Goal: Information Seeking & Learning: Learn about a topic

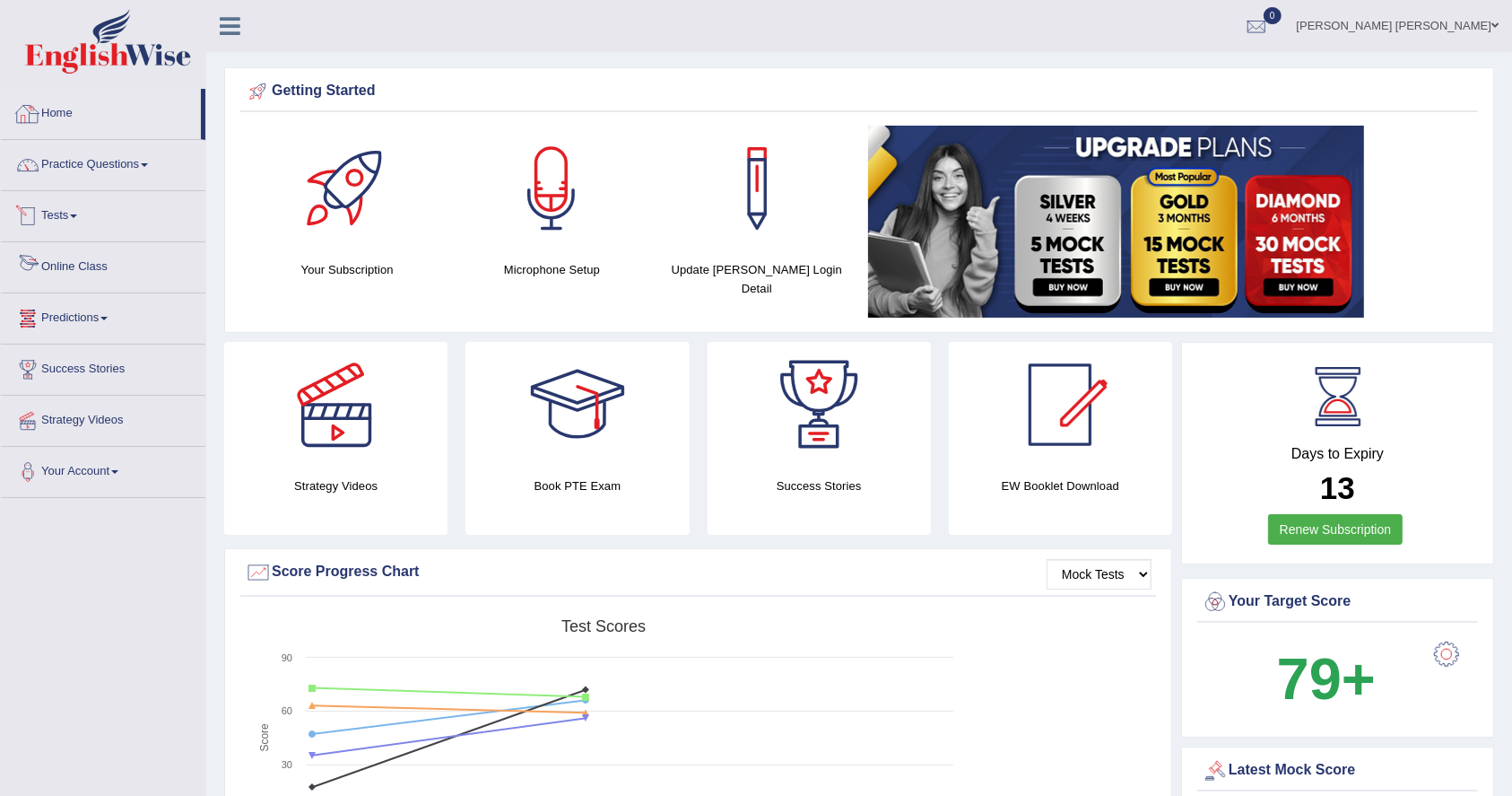
click at [107, 267] on link "Online Class" at bounding box center [103, 265] width 204 height 45
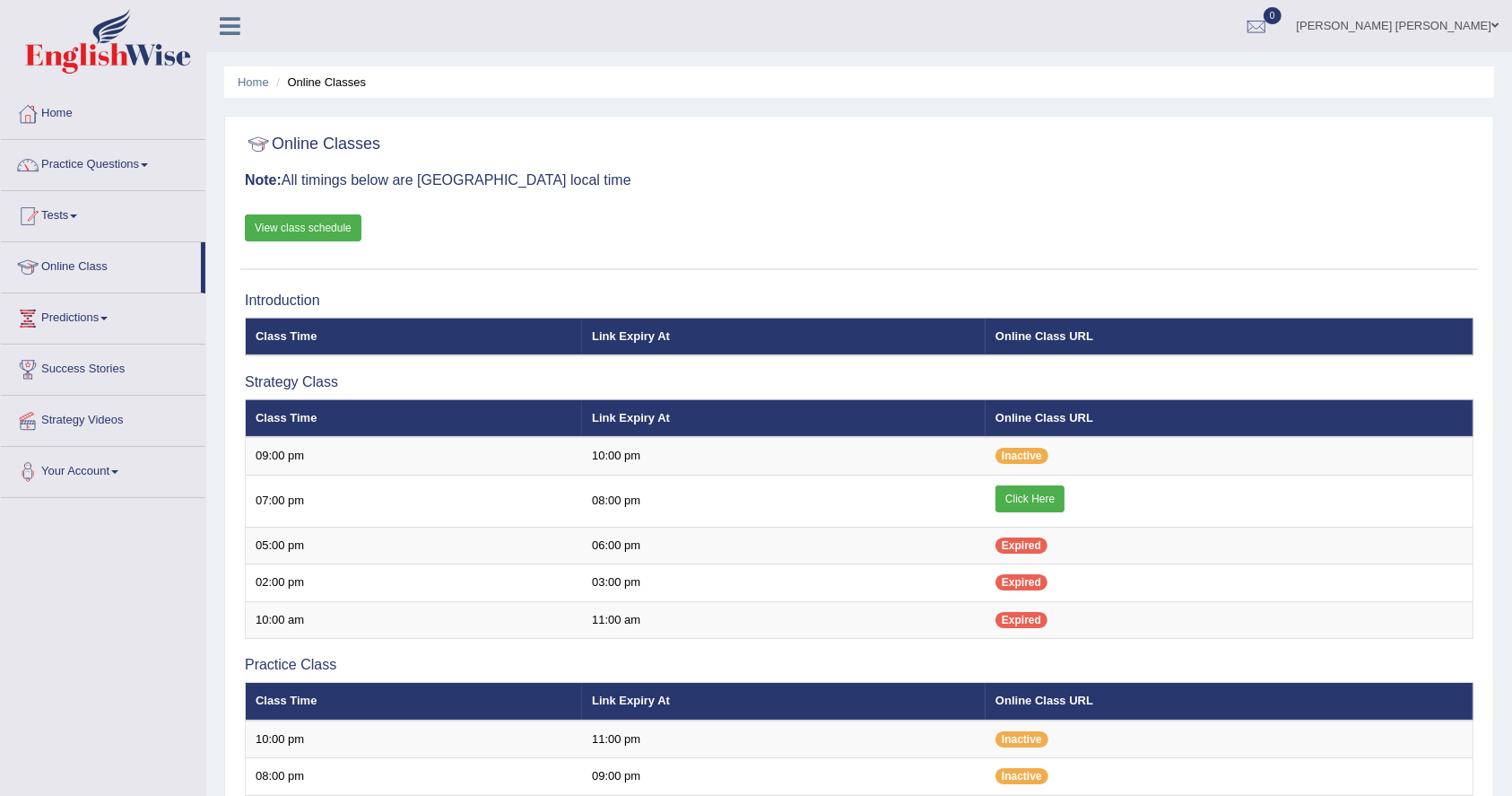
click at [327, 229] on link "View class schedule" at bounding box center [303, 228] width 117 height 27
click at [151, 152] on link "Practice Questions" at bounding box center [103, 162] width 204 height 45
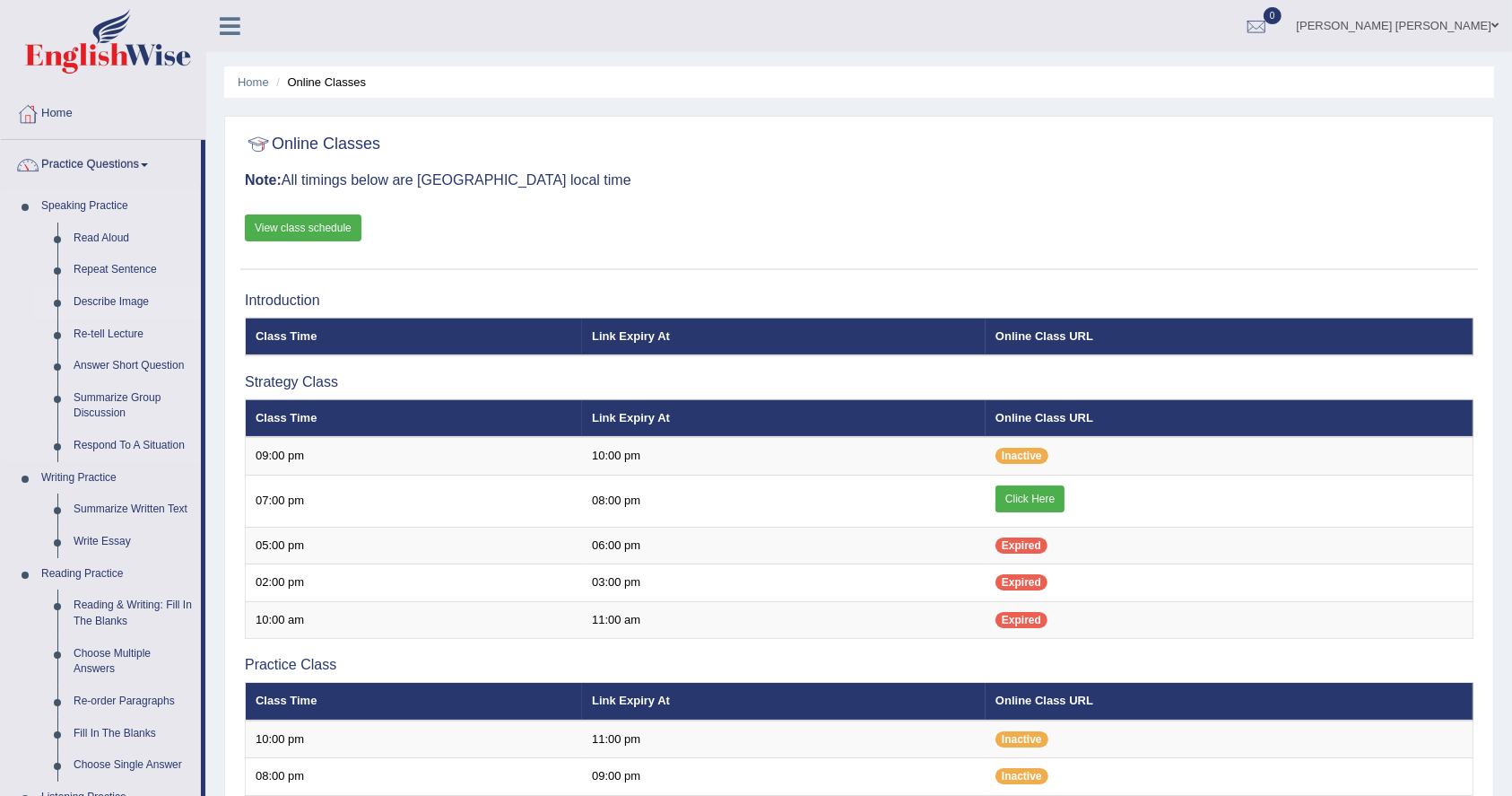
click at [96, 304] on link "Describe Image" at bounding box center [132, 302] width 135 height 33
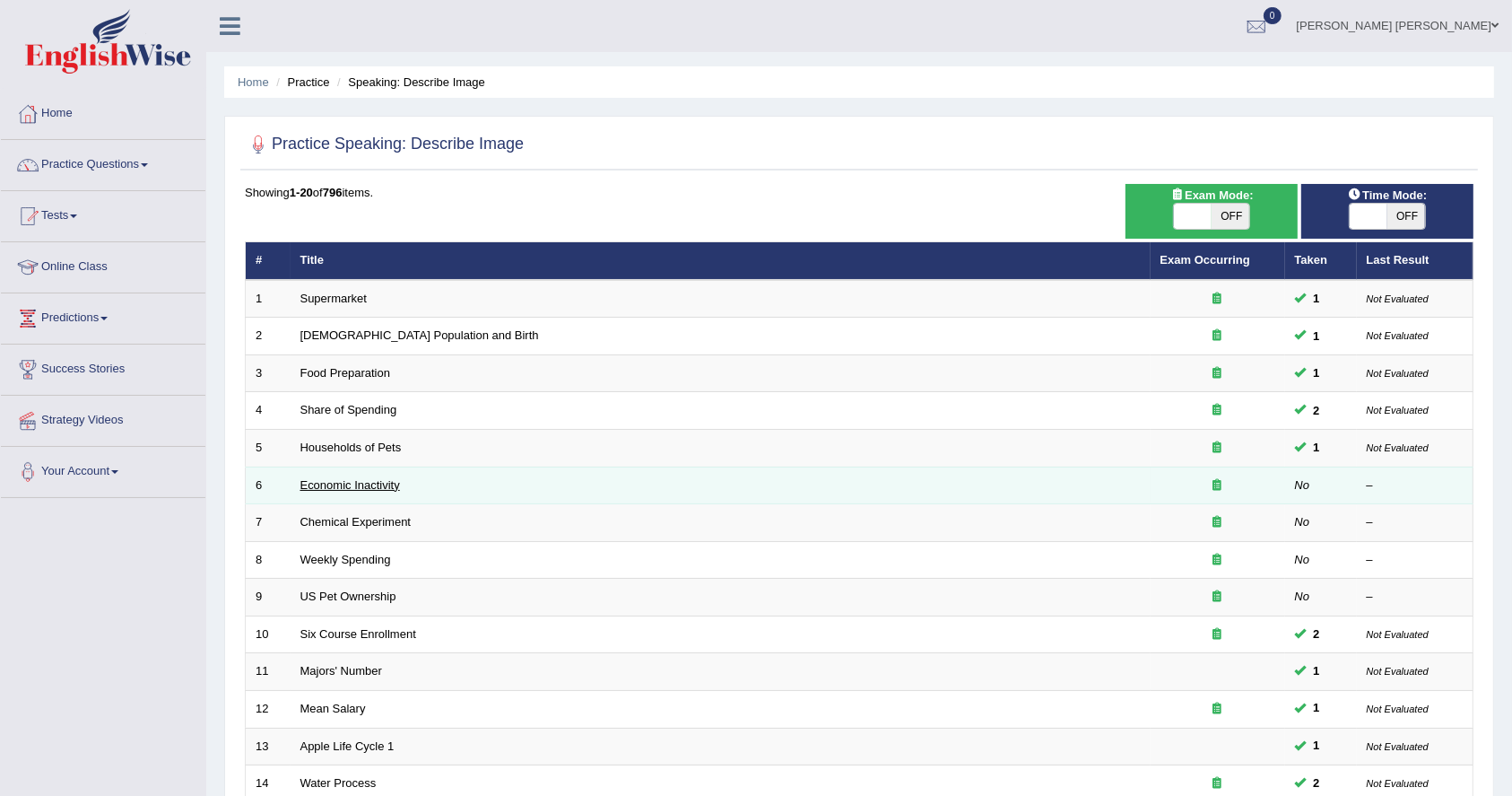
click at [353, 484] on link "Economic Inactivity" at bounding box center [350, 485] width 100 height 13
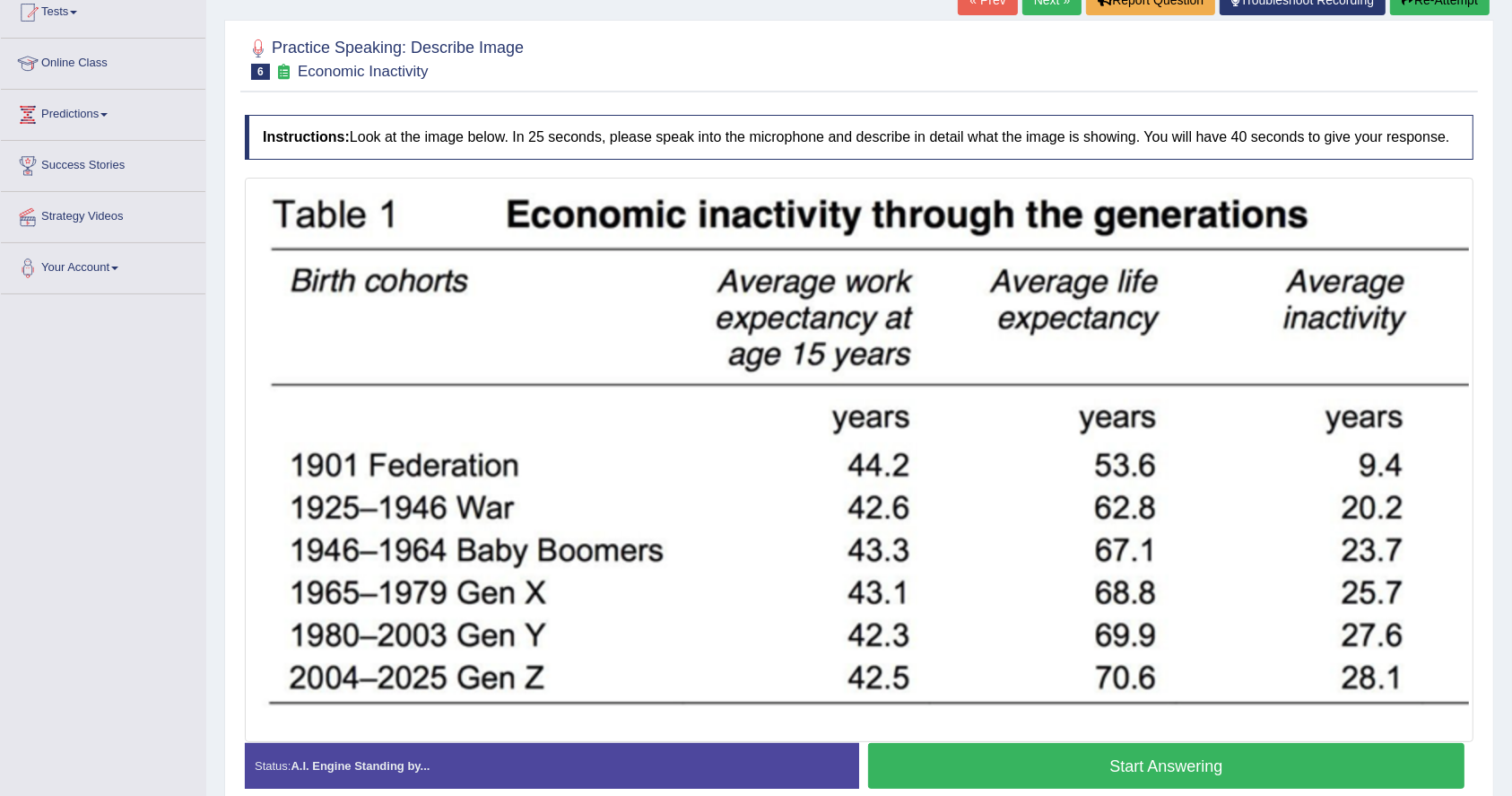
scroll to position [239, 0]
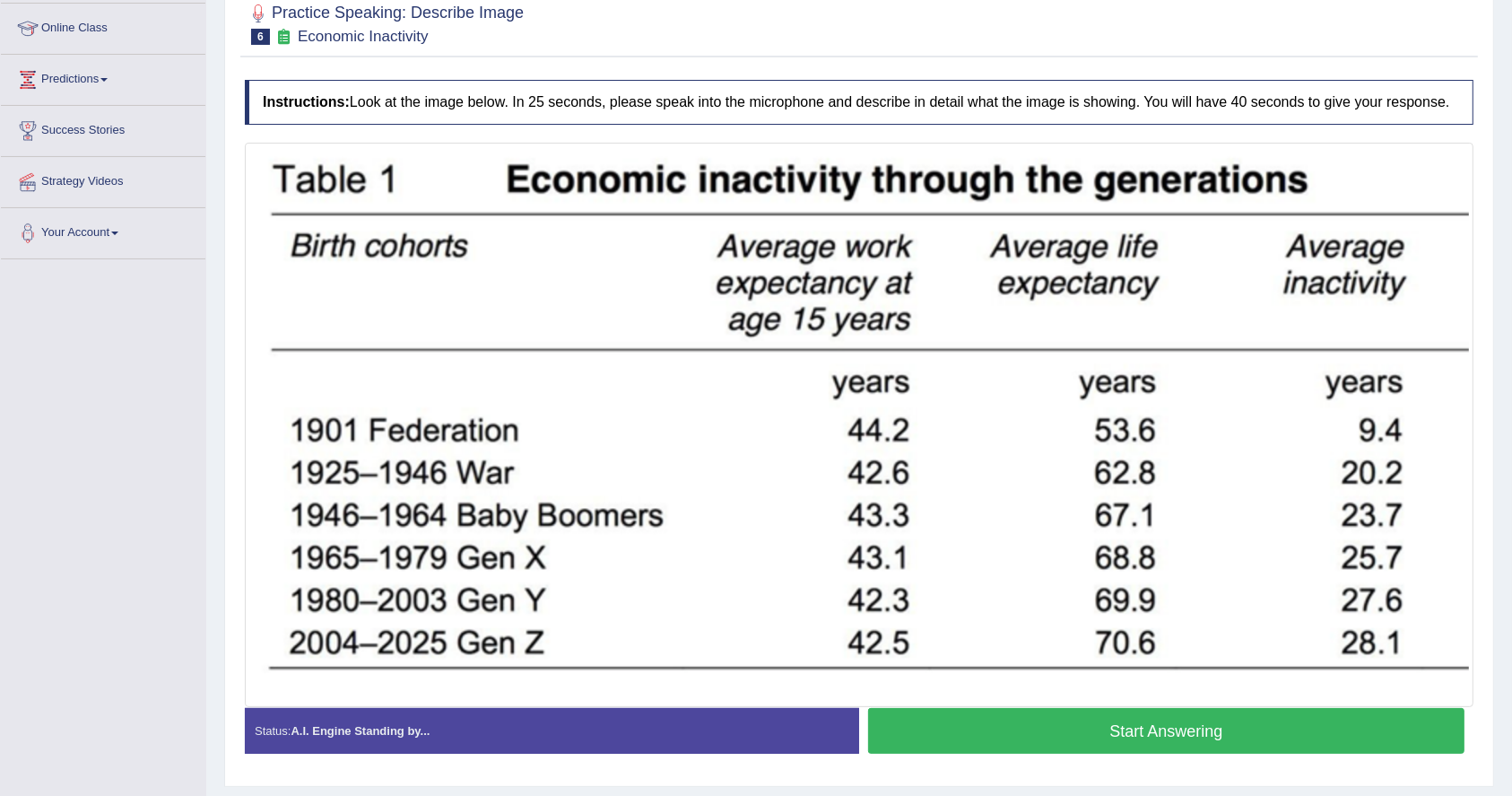
click at [1151, 733] on button "Start Answering" at bounding box center [1167, 731] width 596 height 46
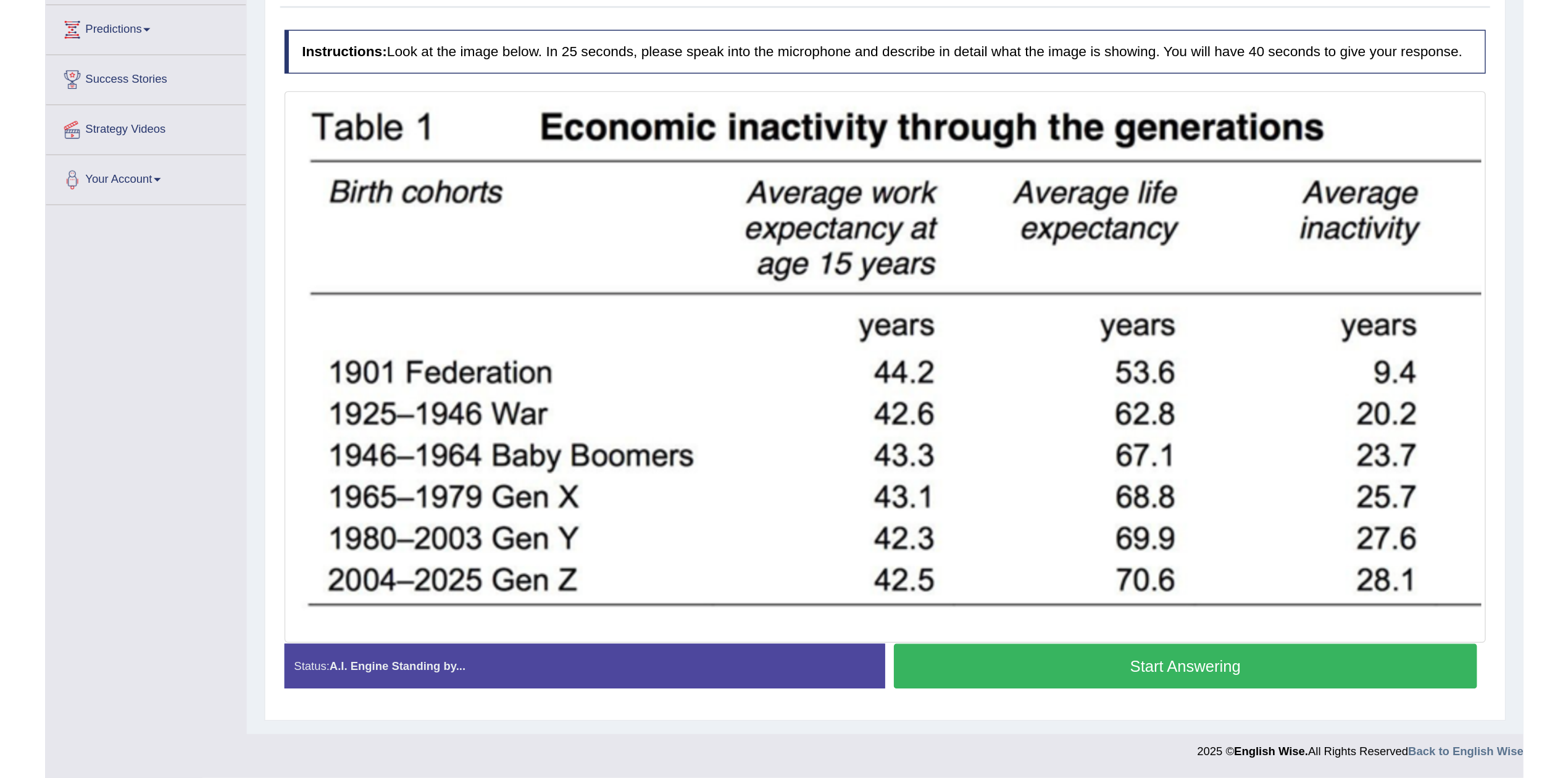
scroll to position [30, 0]
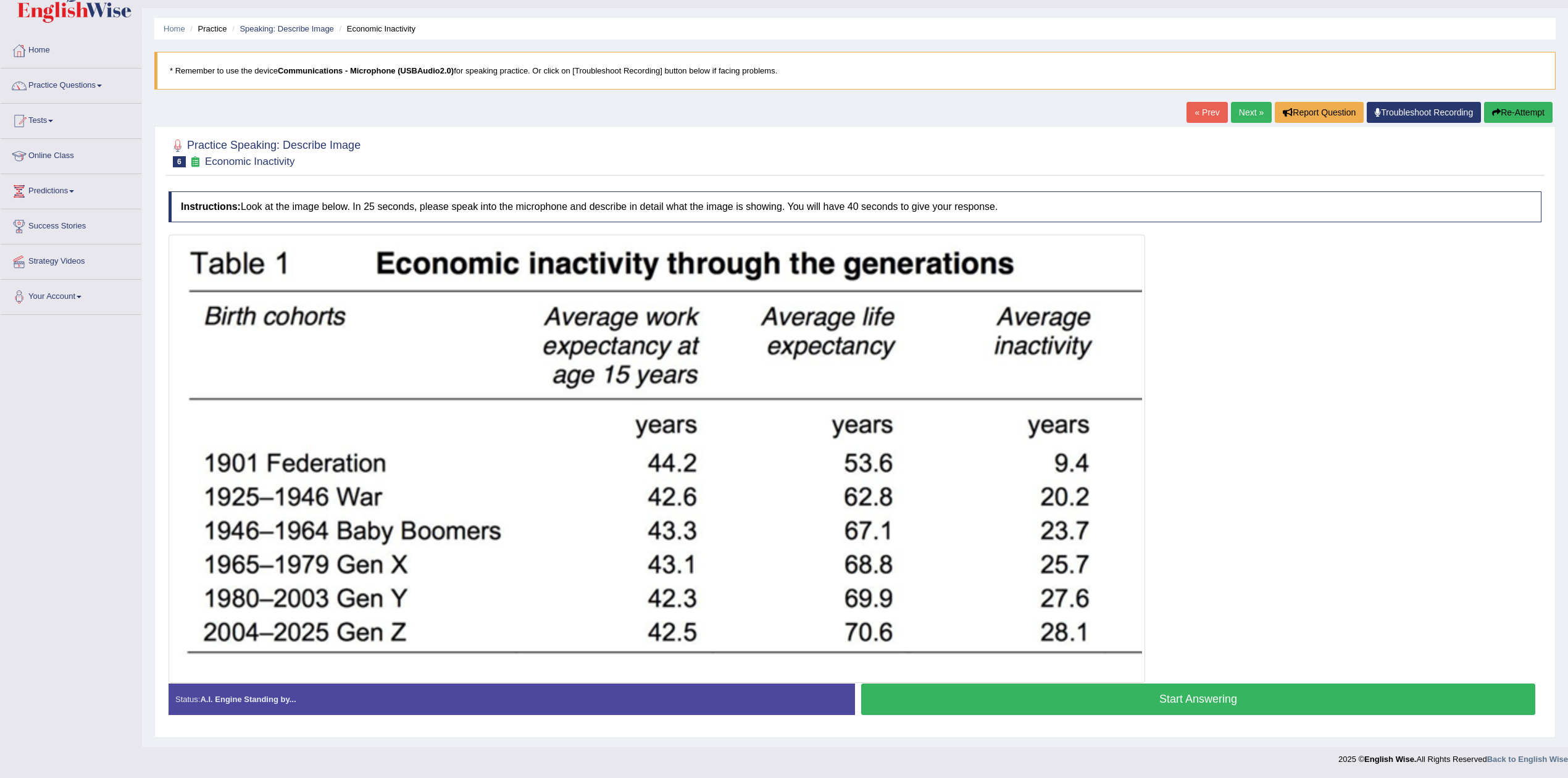
click at [1041, 547] on button "Start Answering" at bounding box center [1198, 699] width 674 height 32
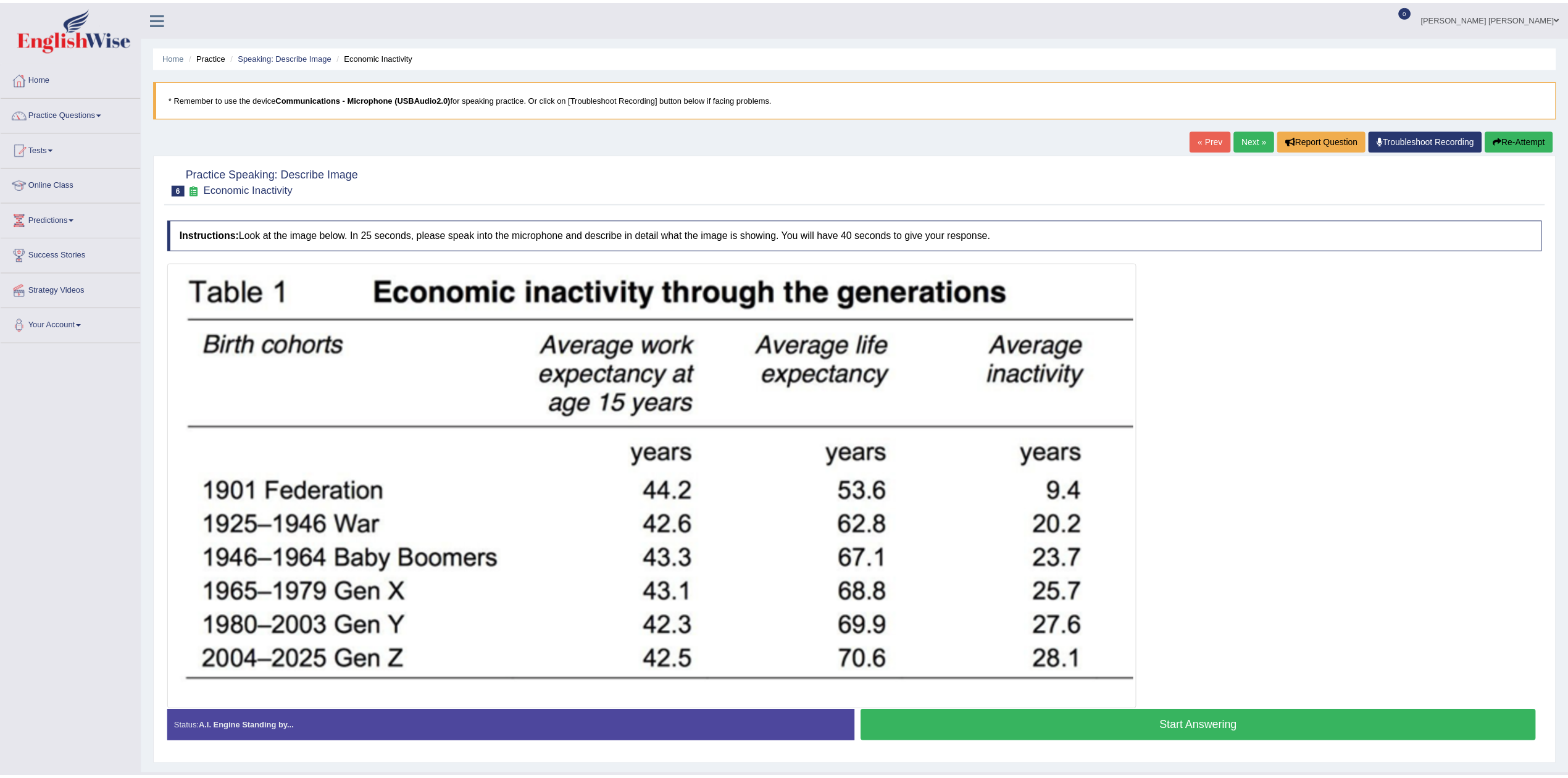
scroll to position [30, 0]
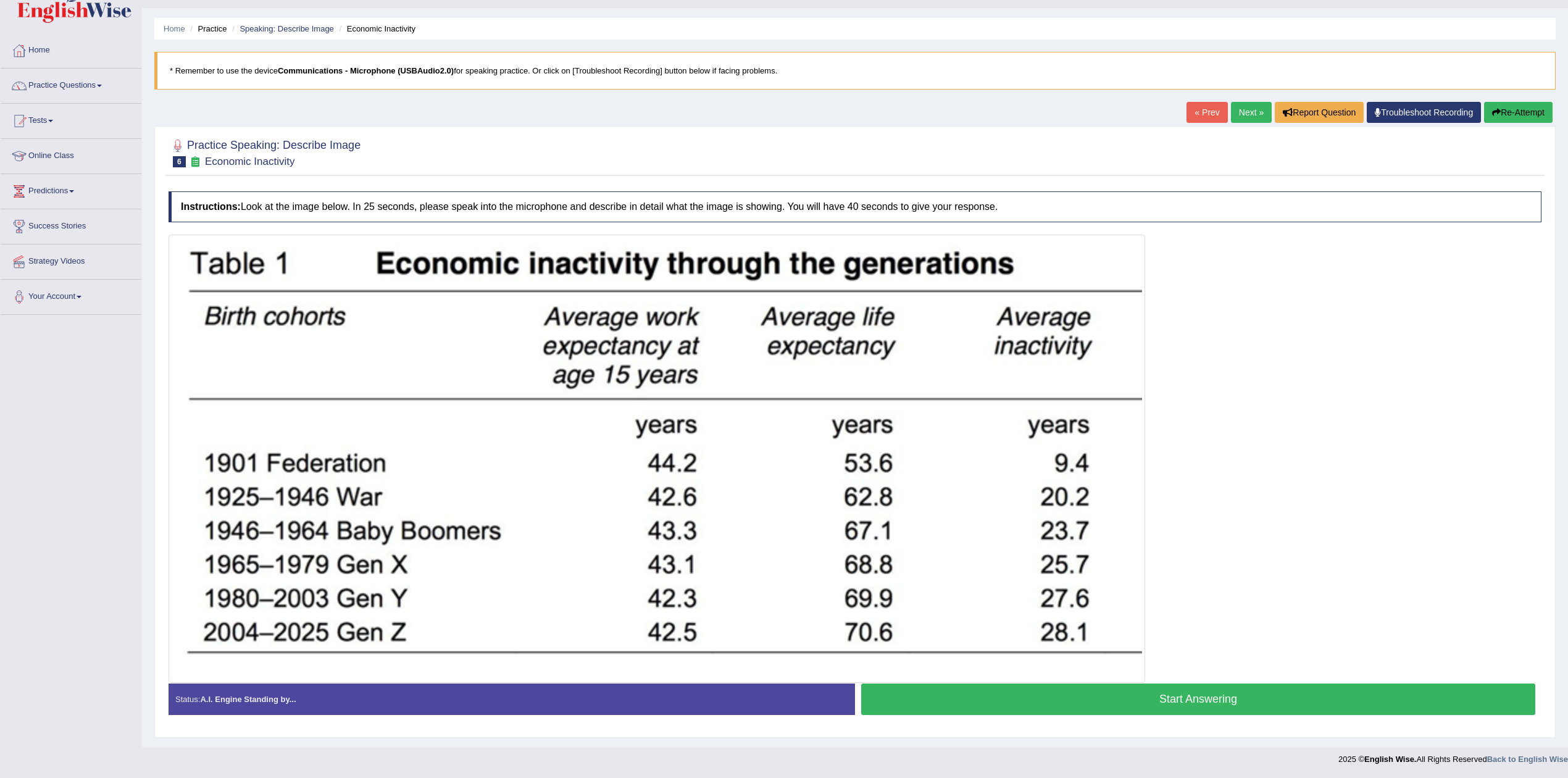
click at [1307, 610] on div at bounding box center [855, 459] width 1373 height 448
click at [1210, 705] on button "Start Answering" at bounding box center [1198, 699] width 674 height 32
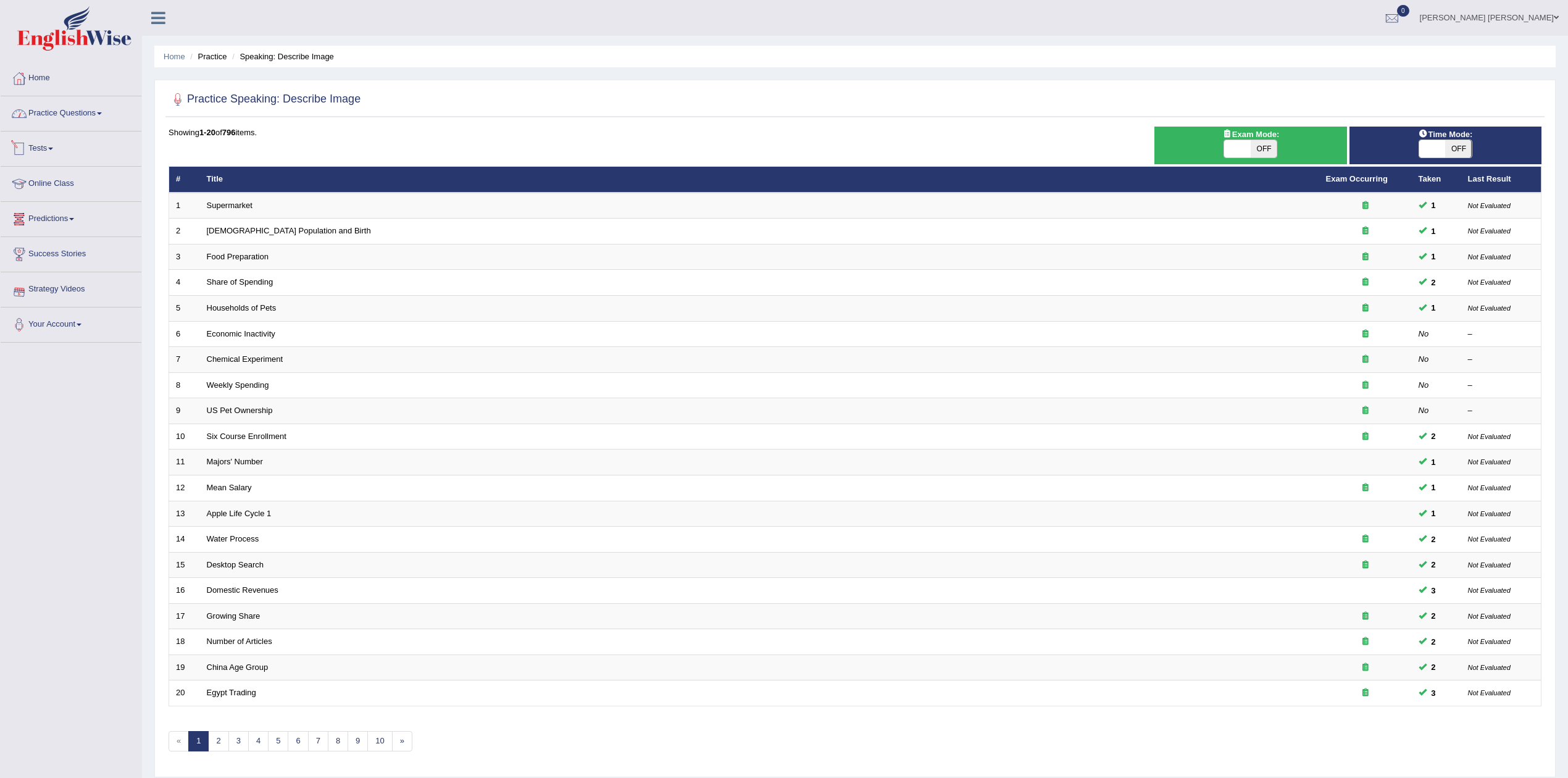
click at [84, 113] on link "Practice Questions" at bounding box center [71, 112] width 141 height 31
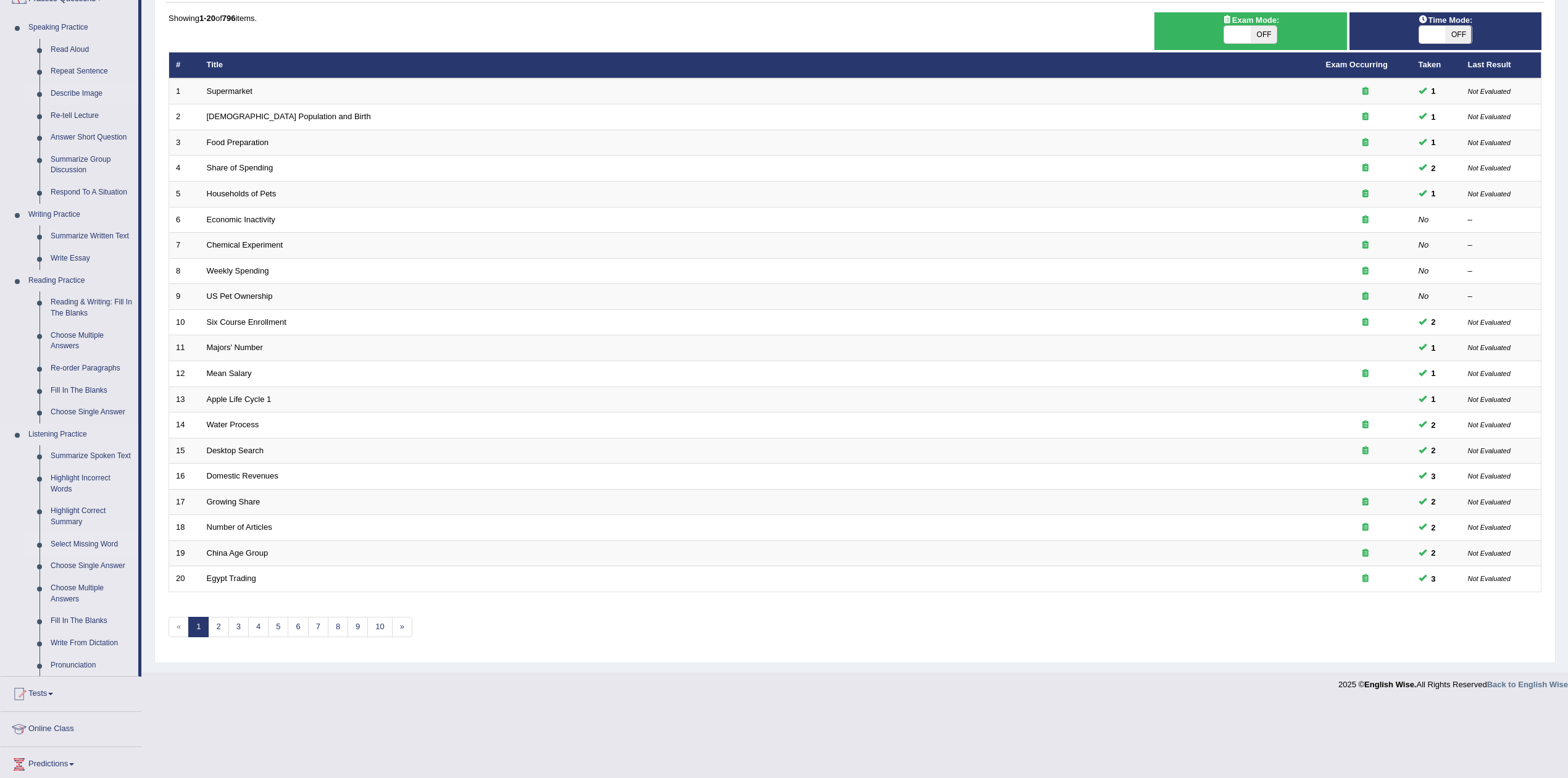
scroll to position [227, 0]
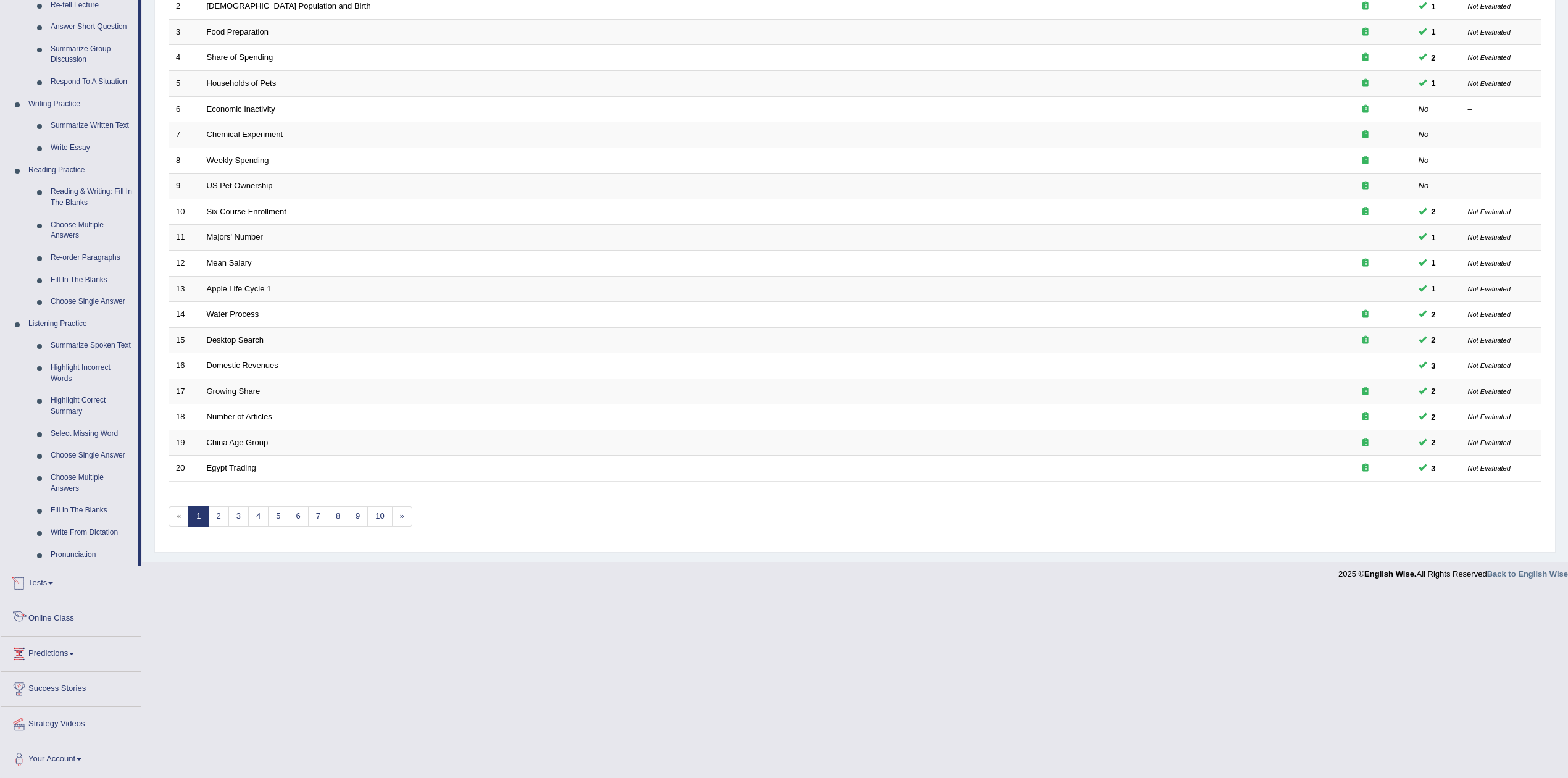
click at [49, 580] on link "Tests" at bounding box center [71, 581] width 141 height 31
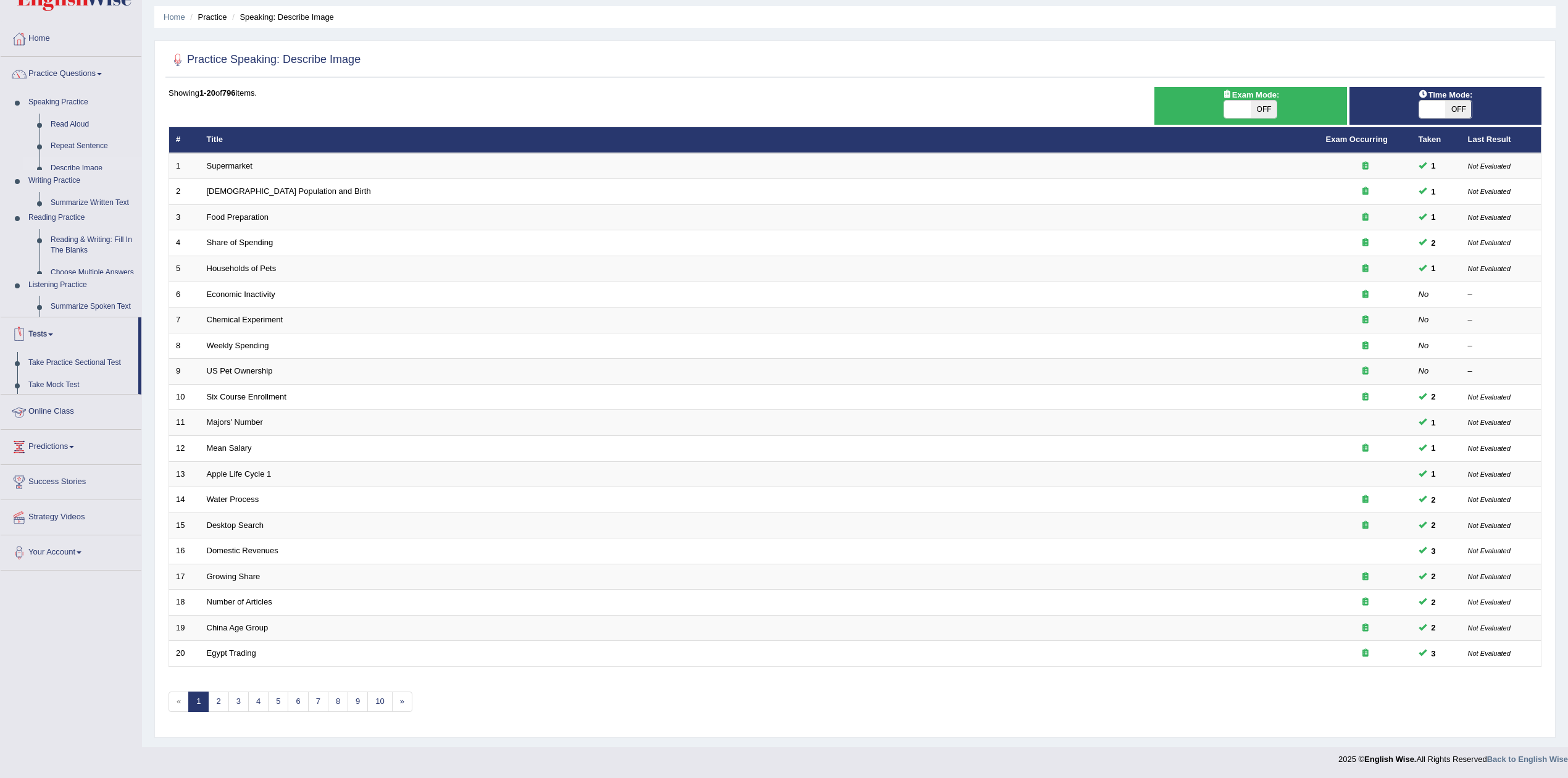
scroll to position [45, 0]
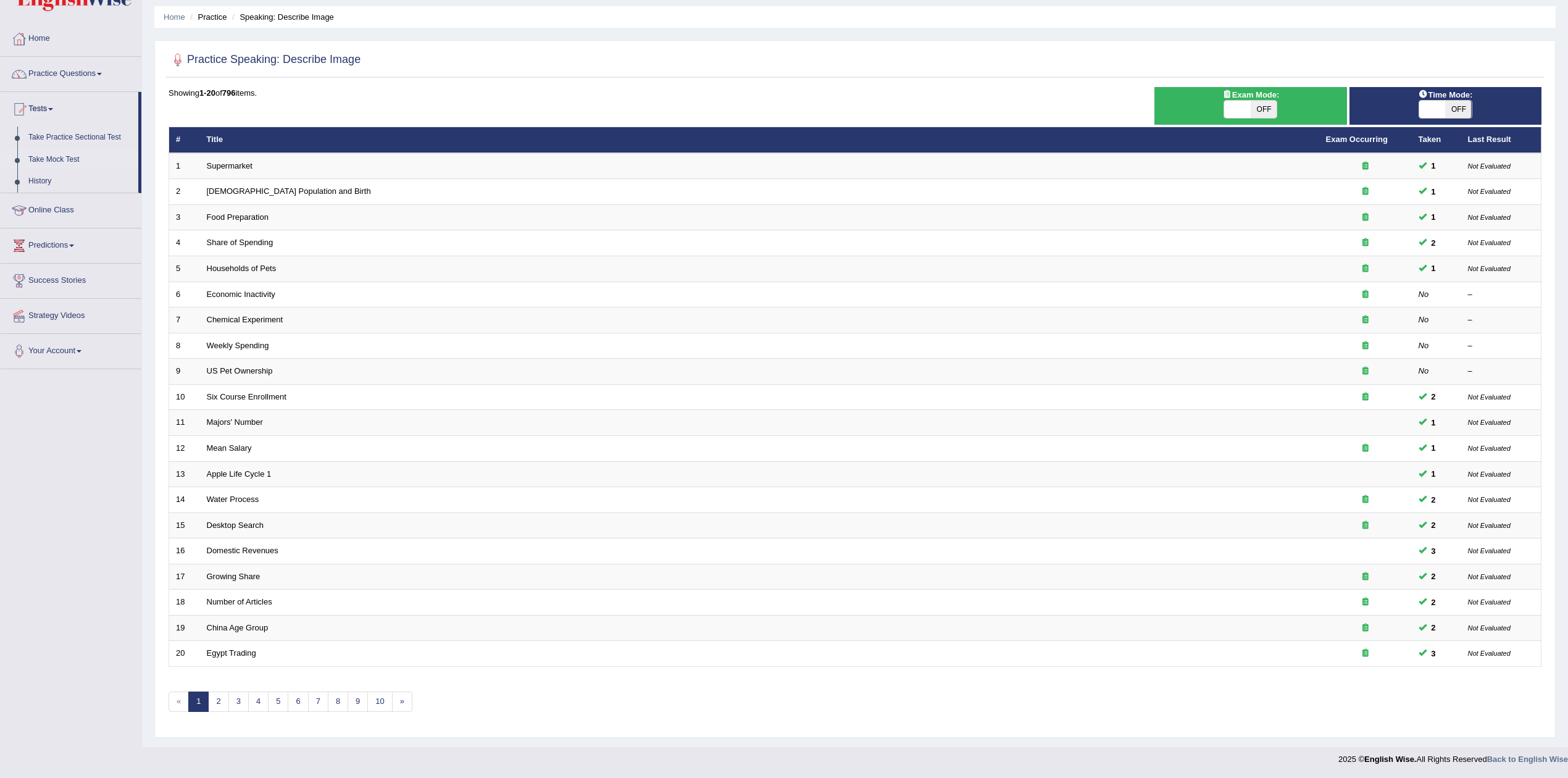
click at [57, 152] on link "Take Mock Test" at bounding box center [81, 160] width 115 height 22
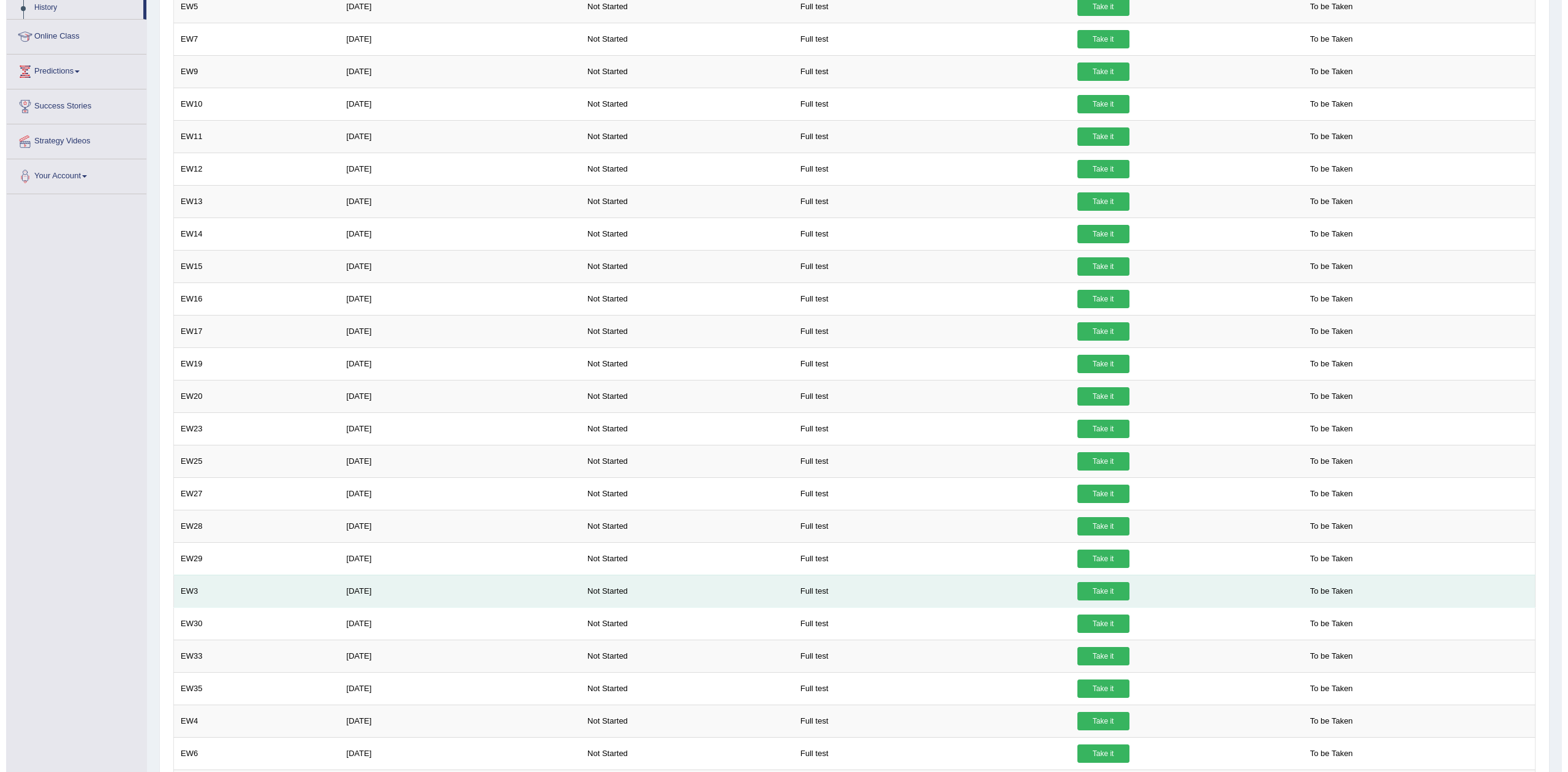
scroll to position [176, 0]
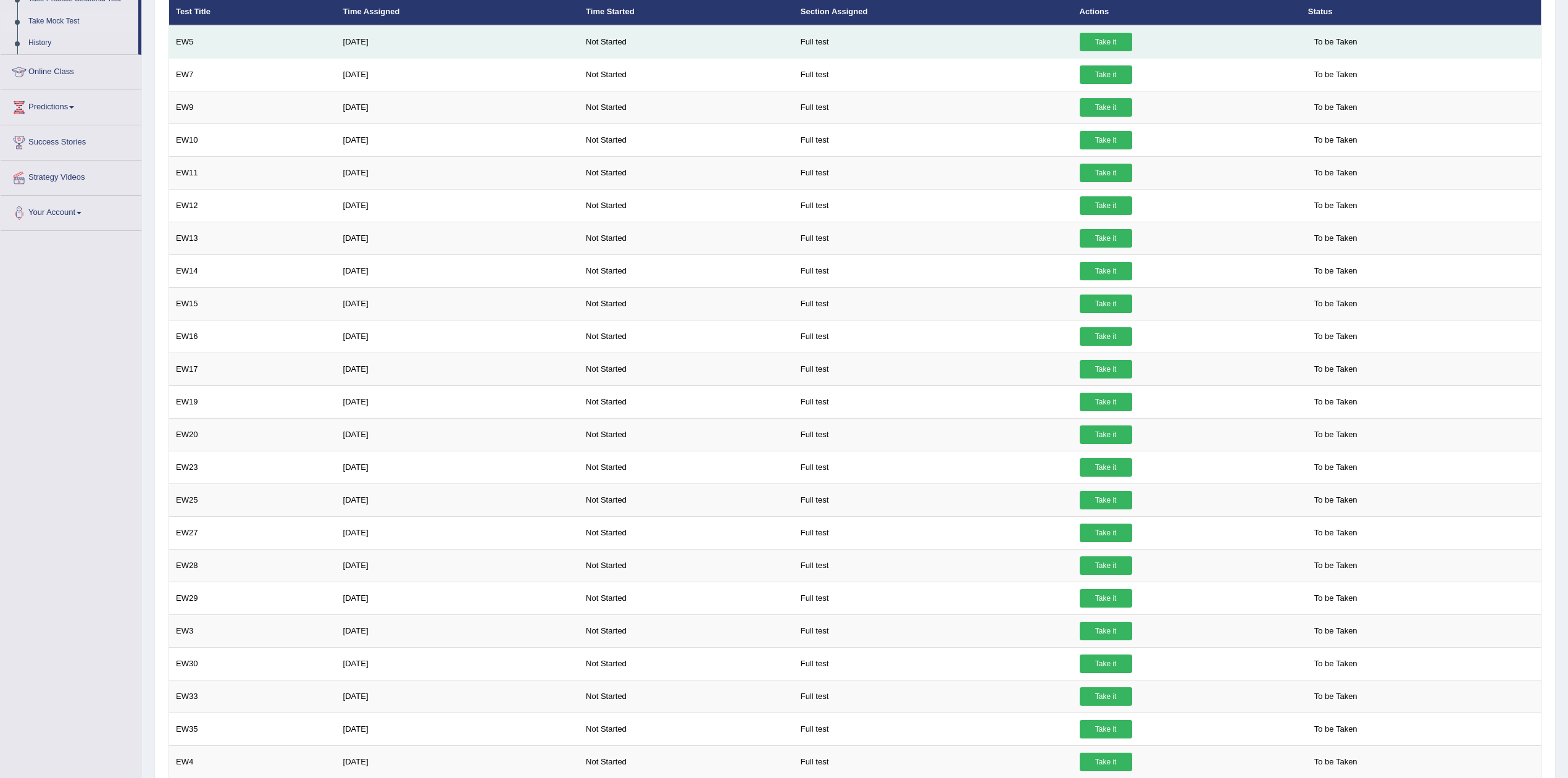
click at [1084, 37] on link "Take it" at bounding box center [1106, 42] width 53 height 18
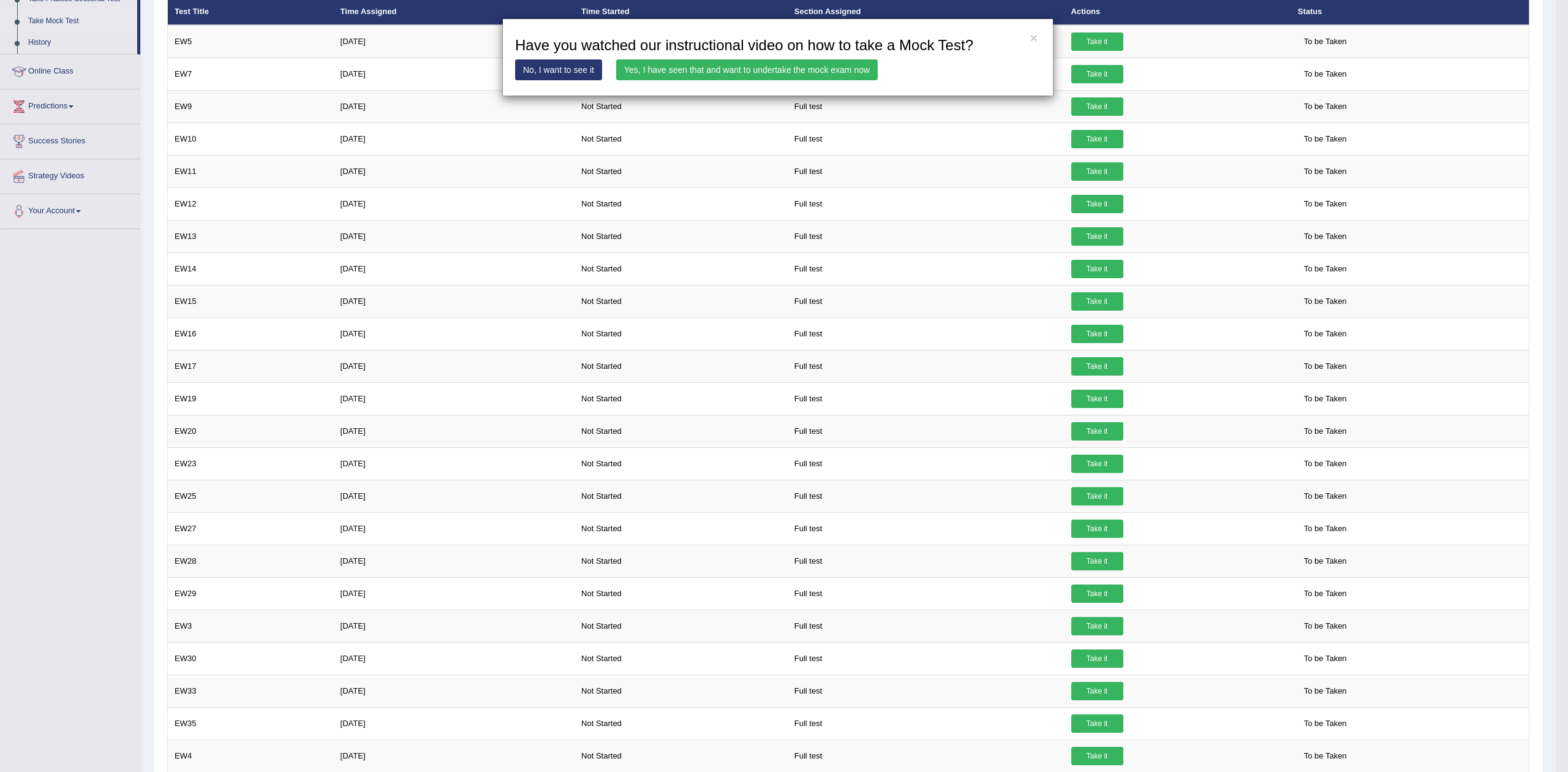
click at [762, 65] on link "Yes, I have seen that and want to undertake the mock exam now" at bounding box center [747, 70] width 262 height 21
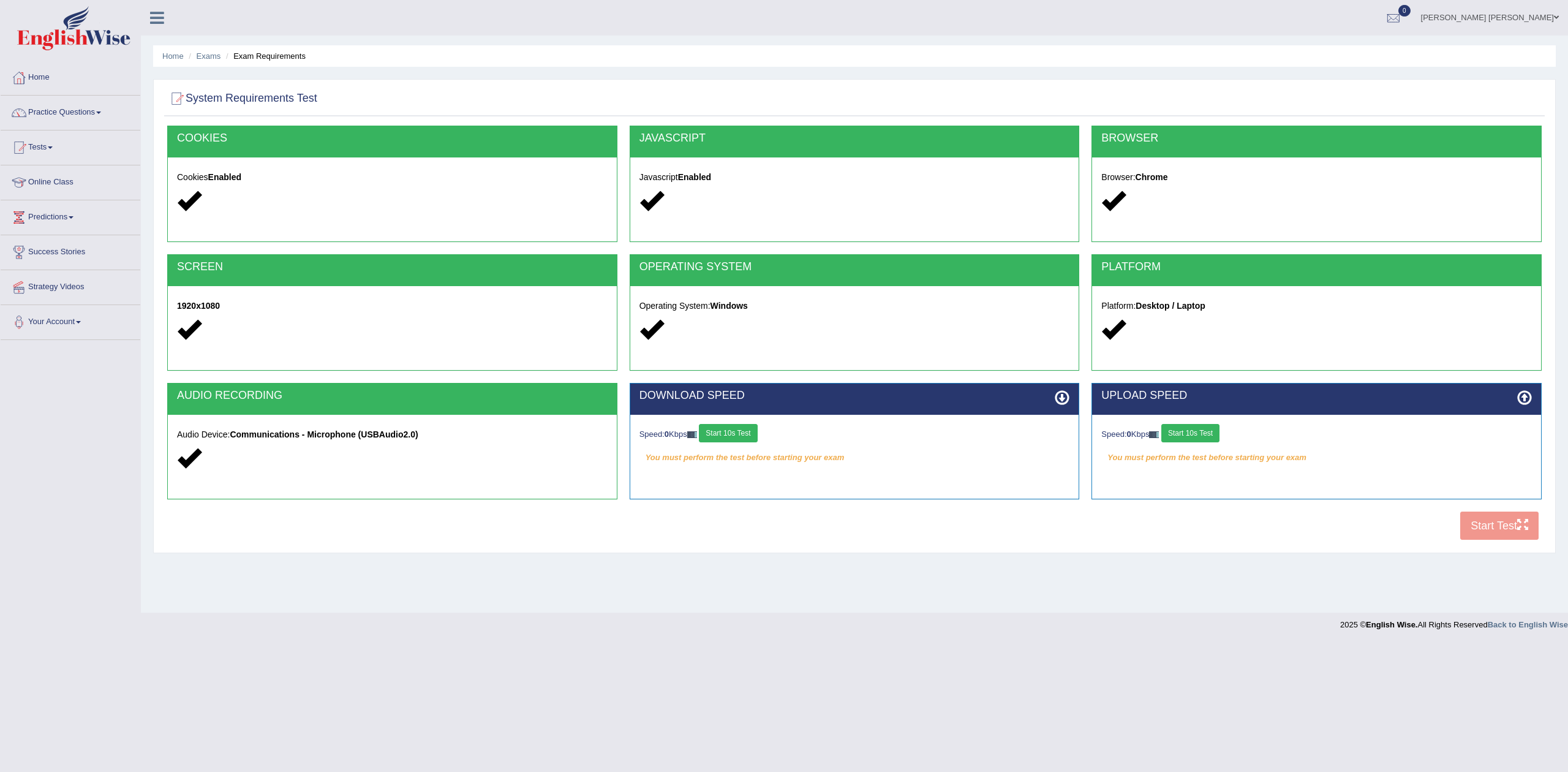
click at [757, 437] on button "Start 10s Test" at bounding box center [728, 433] width 58 height 18
click at [1206, 429] on button "Start 10s Test" at bounding box center [1190, 433] width 58 height 18
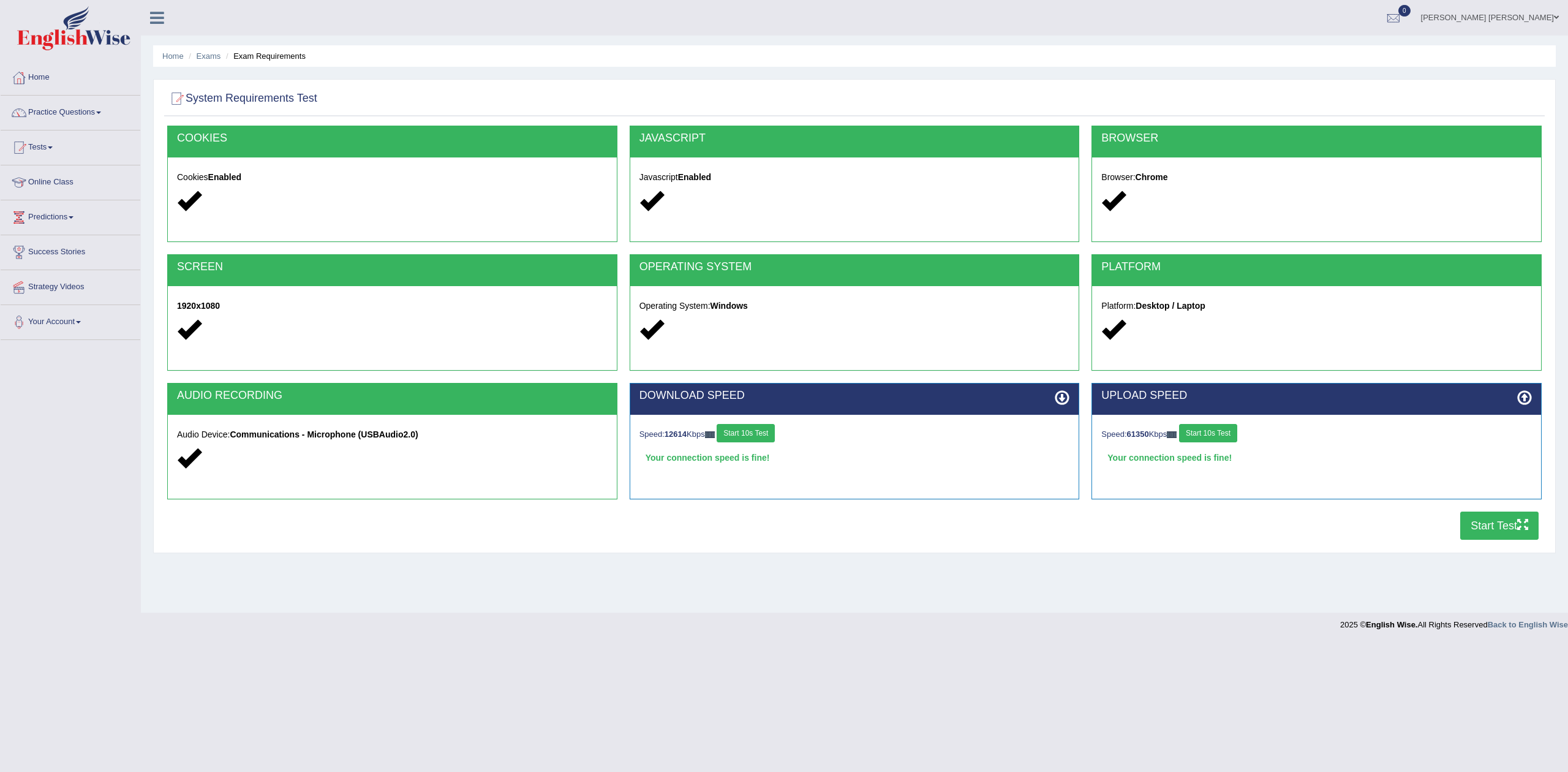
click at [1505, 518] on button "Start Test" at bounding box center [1500, 525] width 79 height 28
